Goal: Transaction & Acquisition: Purchase product/service

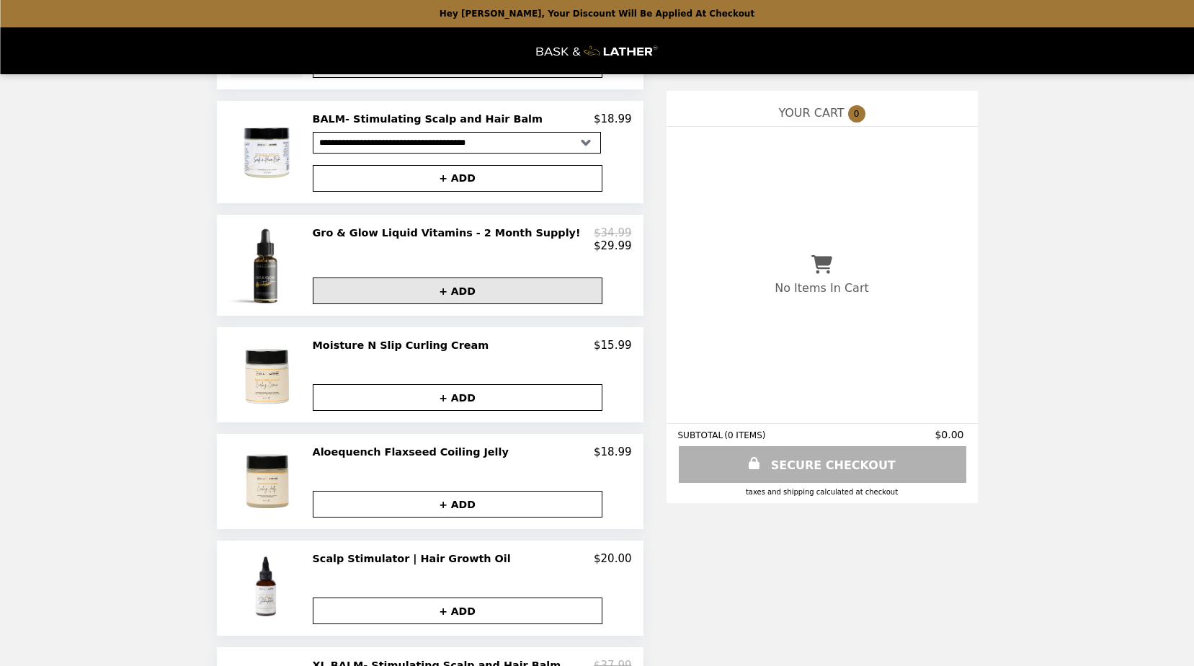
scroll to position [649, 0]
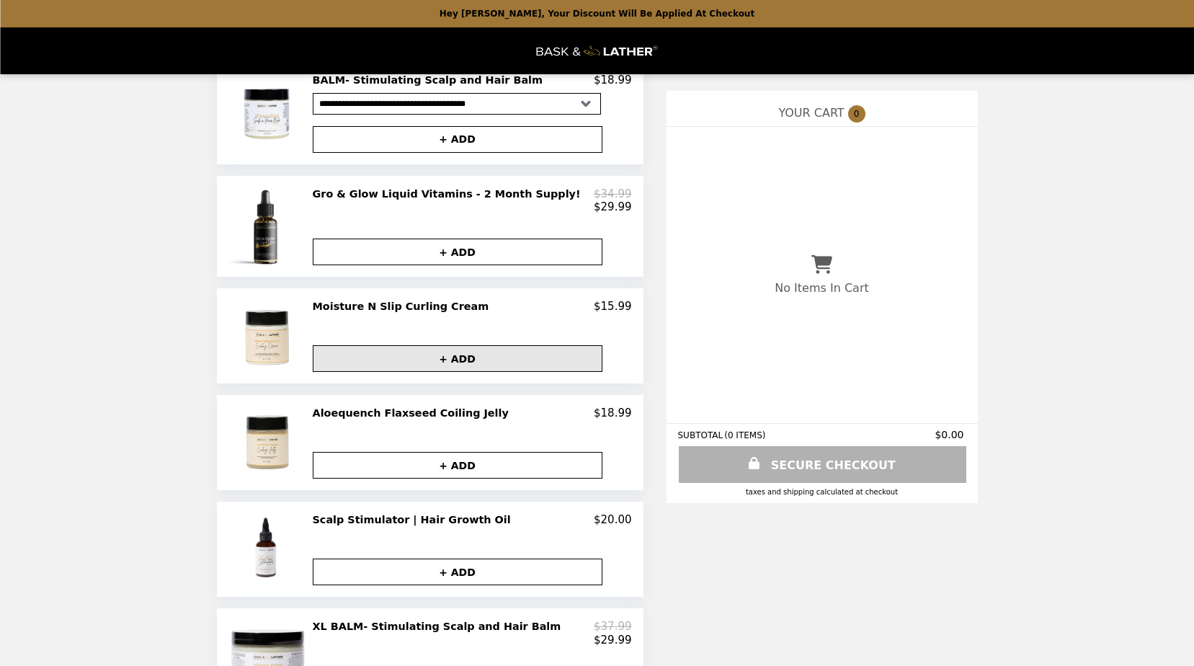
click at [440, 372] on button "+ ADD" at bounding box center [458, 358] width 290 height 27
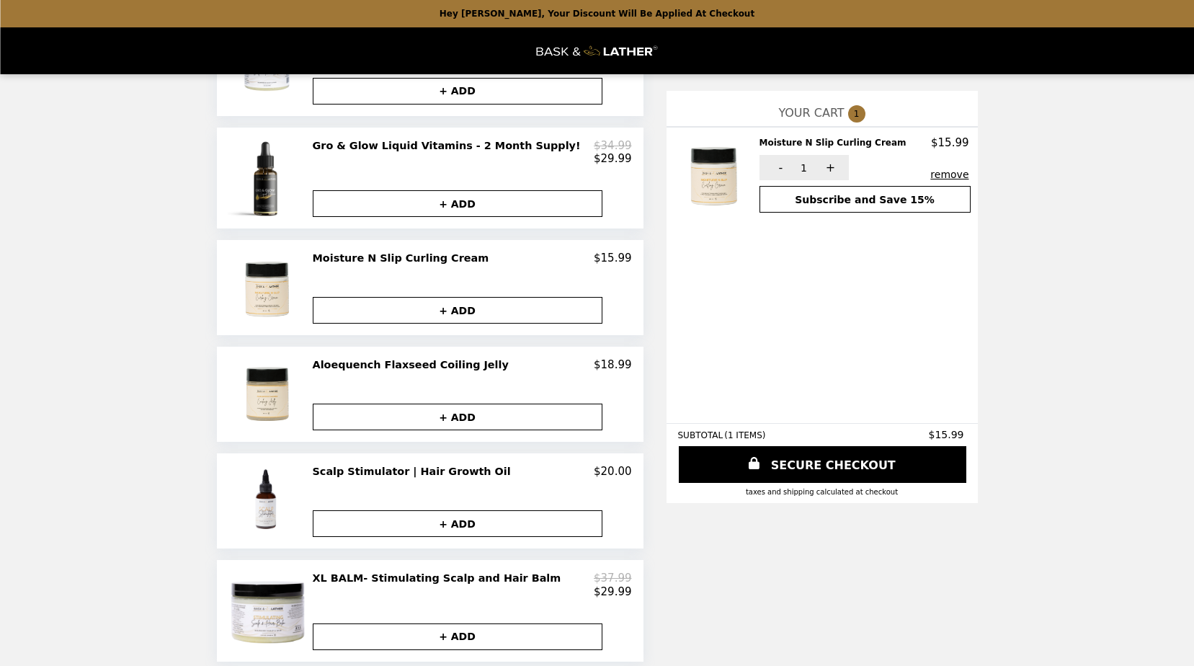
scroll to position [721, 0]
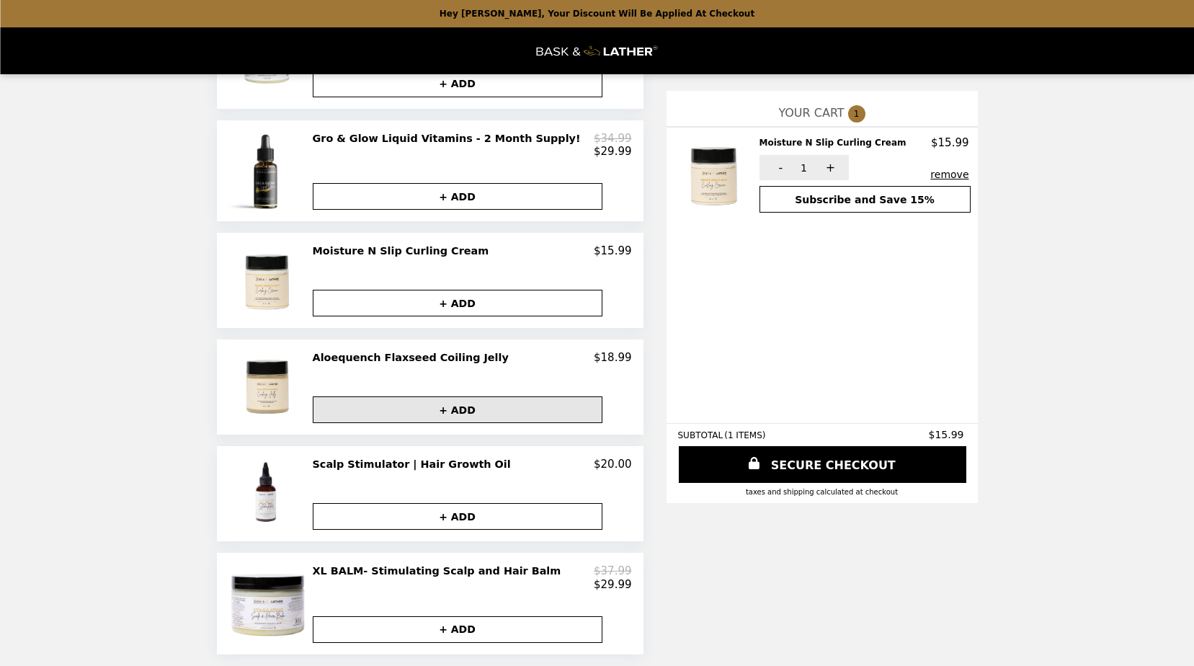
click at [453, 423] on button "+ ADD" at bounding box center [458, 409] width 290 height 27
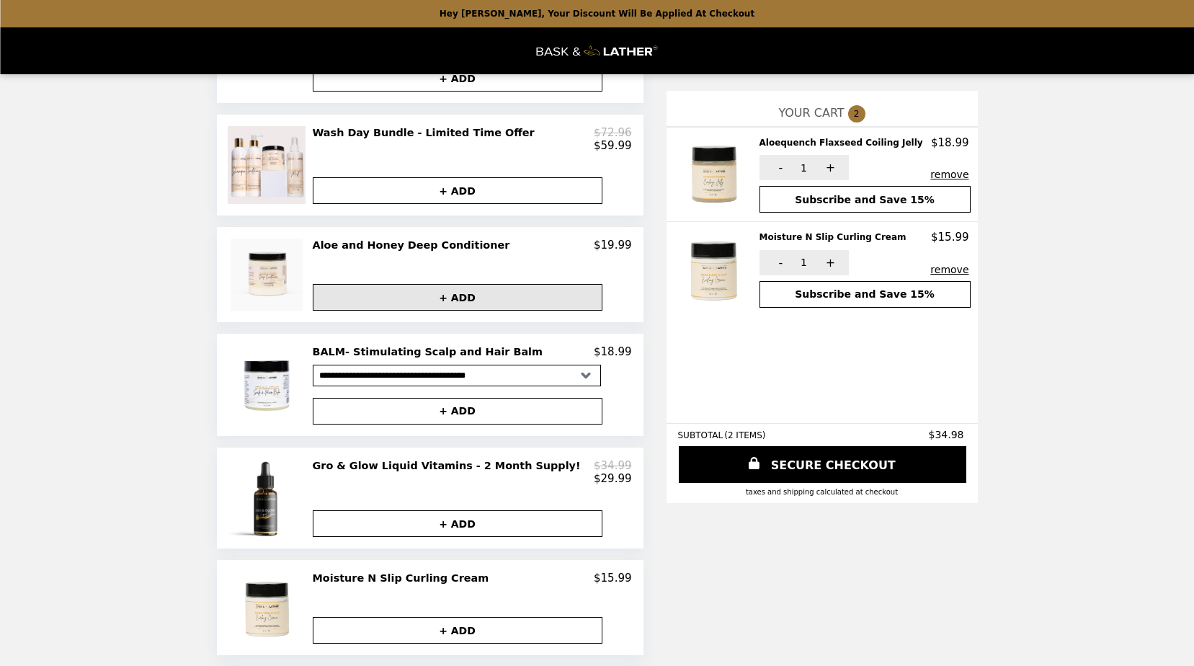
scroll to position [368, 0]
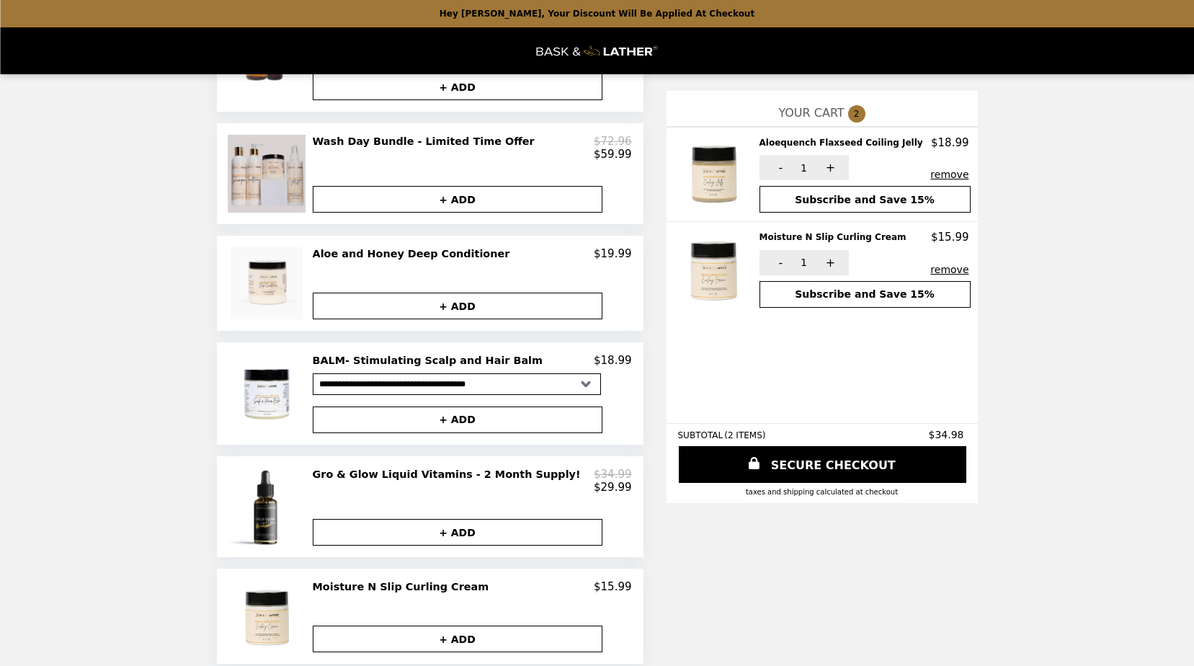
click at [277, 198] on img at bounding box center [268, 174] width 81 height 78
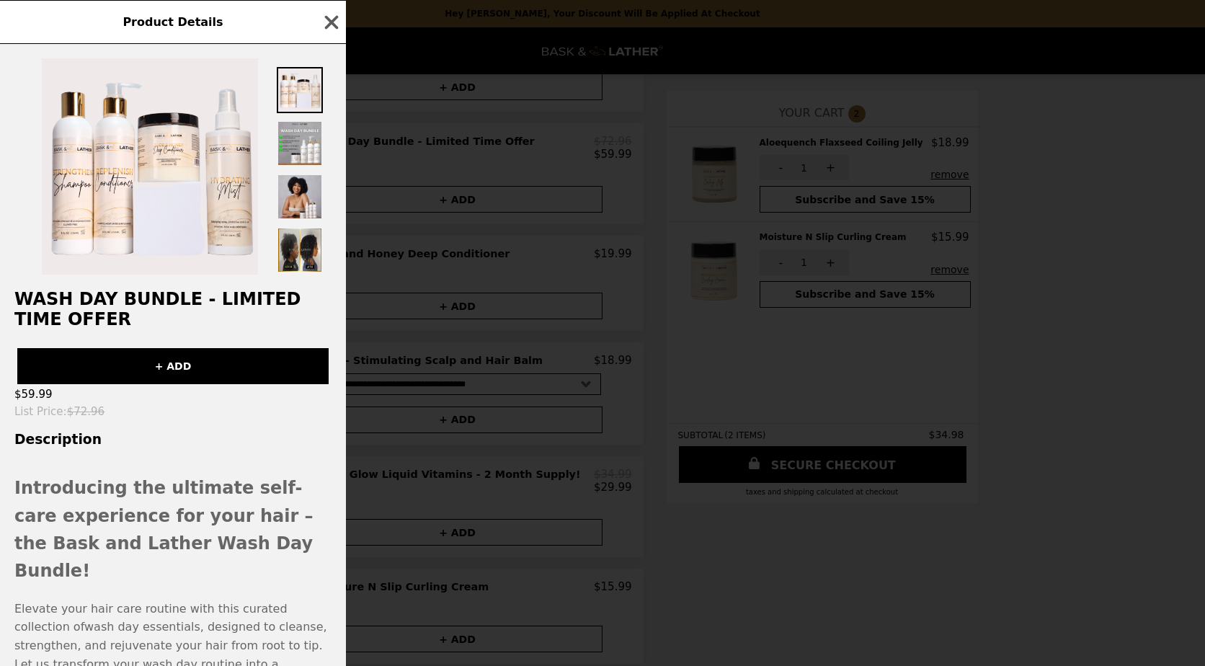
click at [276, 198] on div at bounding box center [150, 166] width 254 height 216
click at [336, 23] on icon "button" at bounding box center [332, 23] width 22 height 22
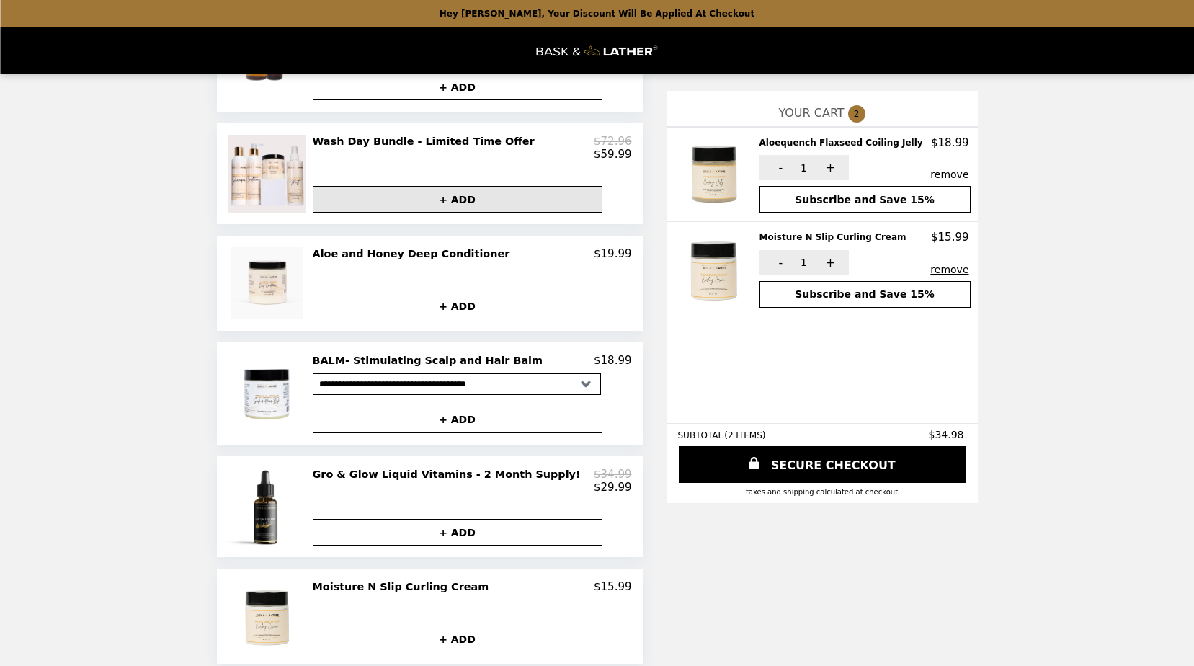
click at [484, 213] on button "+ ADD" at bounding box center [458, 199] width 290 height 27
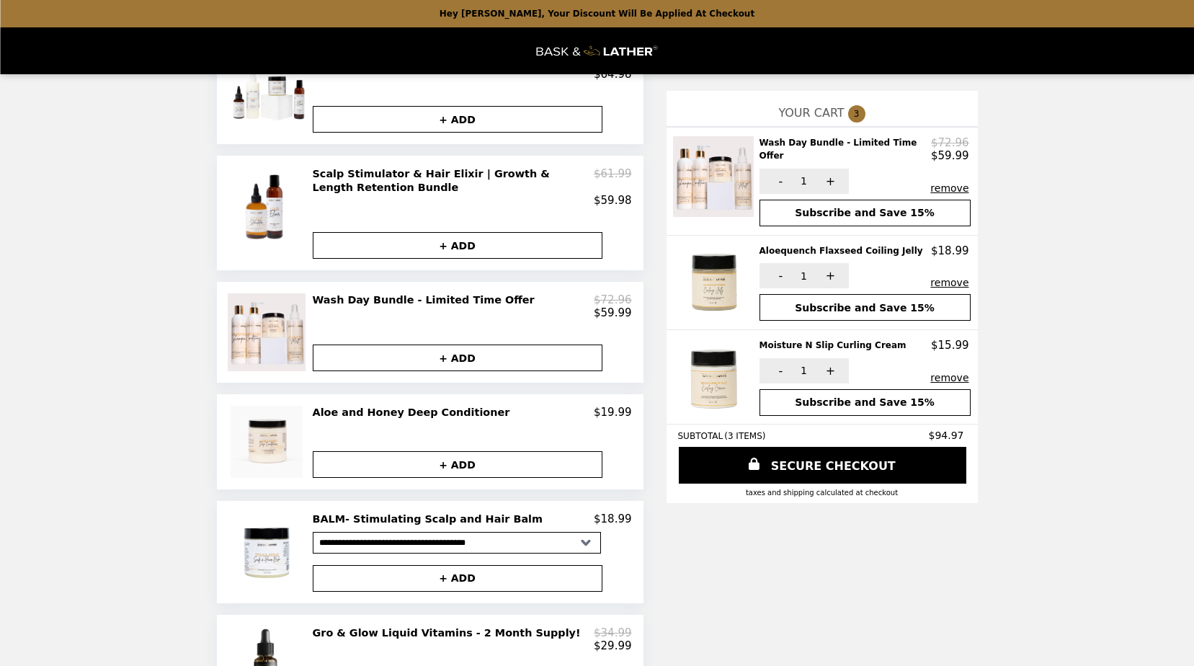
scroll to position [152, 0]
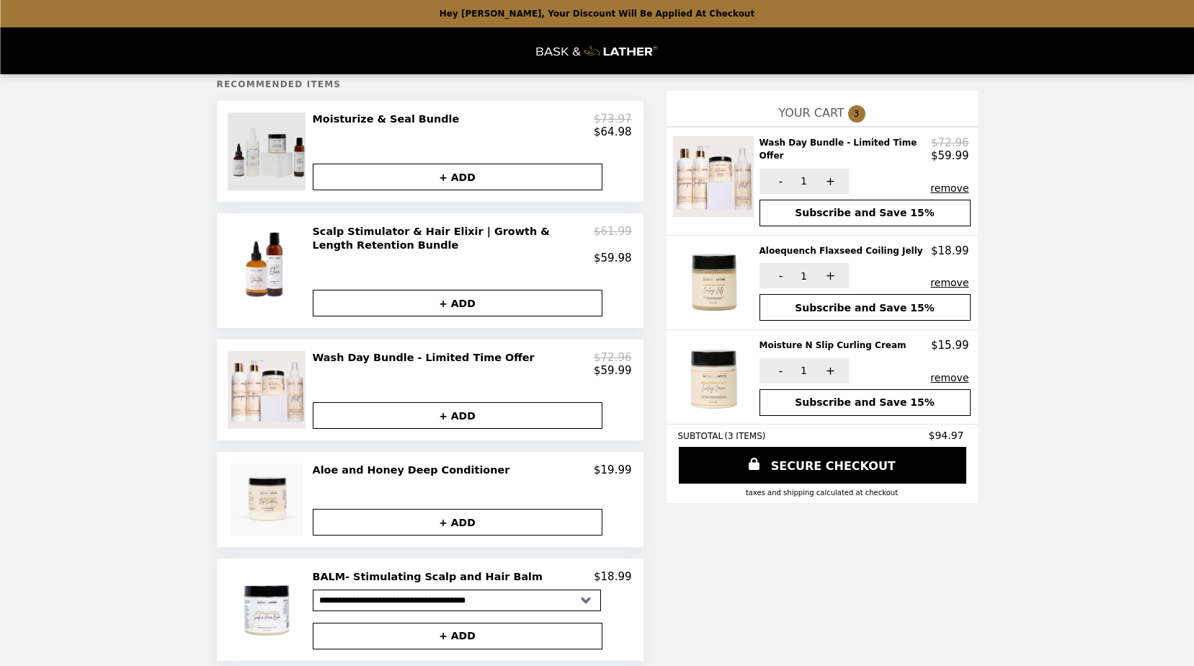
click at [268, 169] on img at bounding box center [268, 151] width 81 height 78
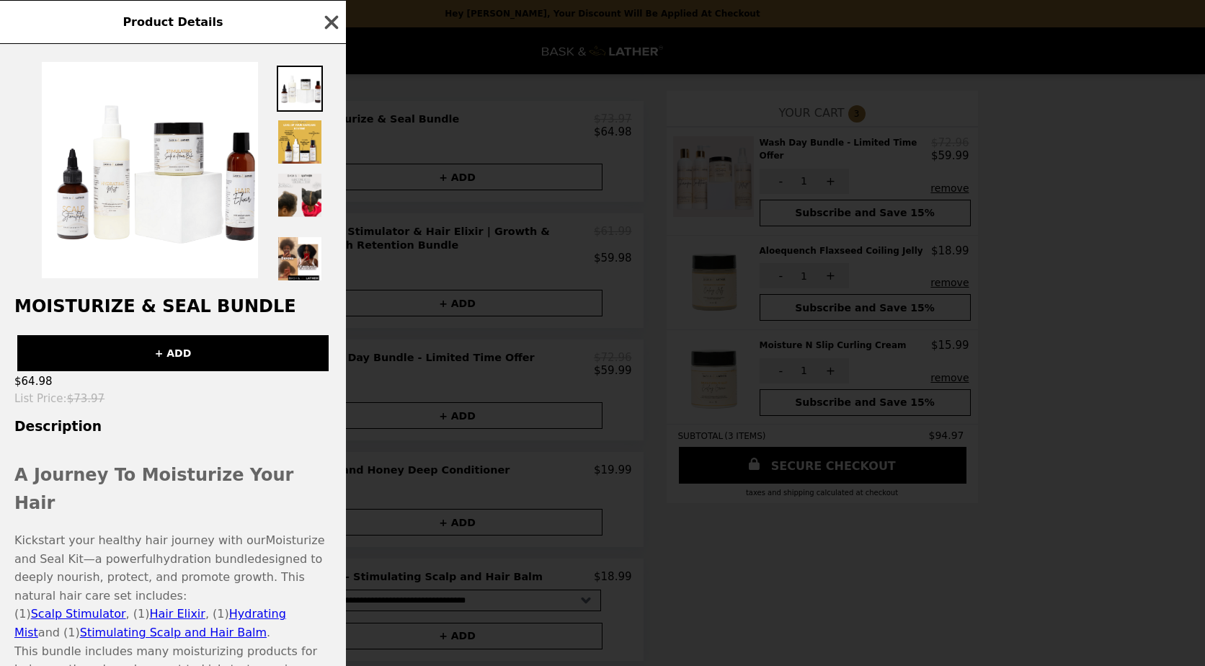
click at [331, 21] on icon "button" at bounding box center [332, 22] width 14 height 14
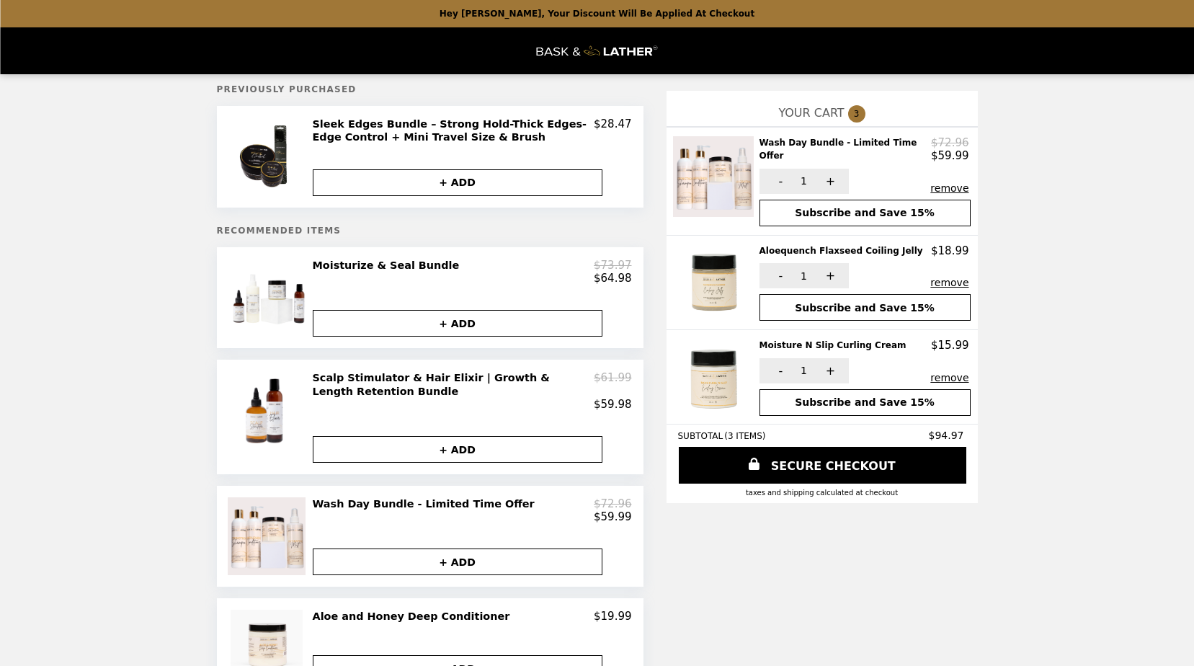
scroll to position [0, 0]
